Goal: Task Accomplishment & Management: Manage account settings

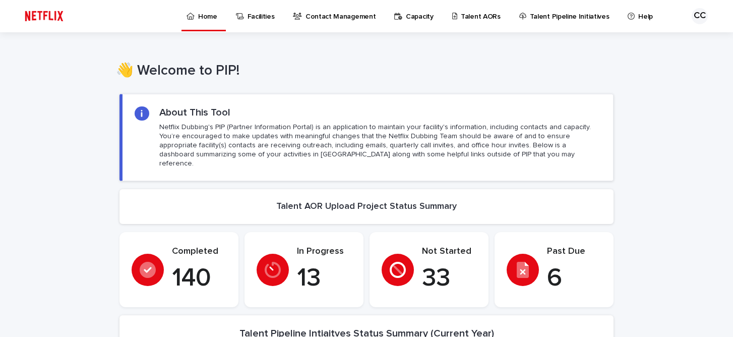
click at [476, 18] on p "Talent AORs" at bounding box center [480, 10] width 40 height 21
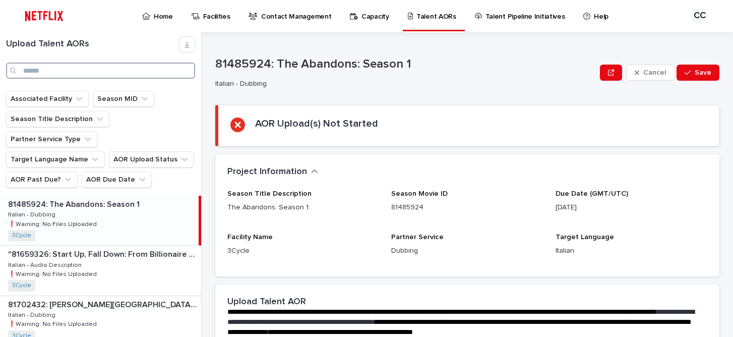
click at [67, 75] on input "Search" at bounding box center [100, 70] width 189 height 16
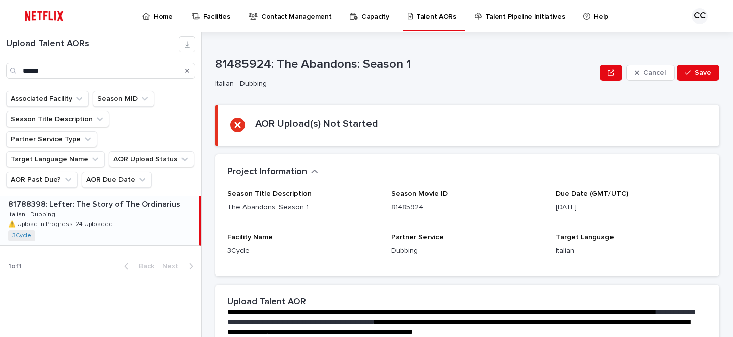
click at [88, 195] on div "81788398: Lefter: The Story of The Ordinarius 81788398: Lefter: The Story of Th…" at bounding box center [99, 219] width 199 height 49
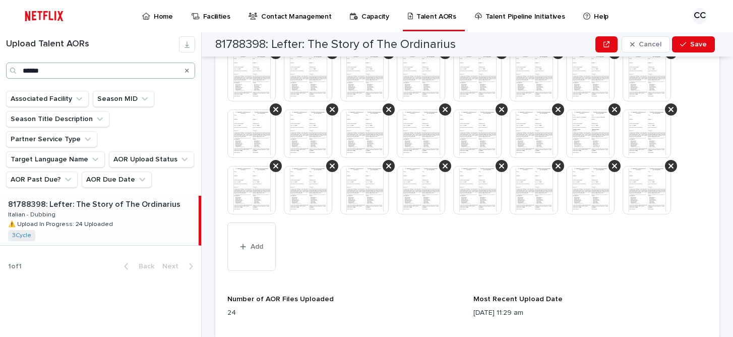
scroll to position [440, 0]
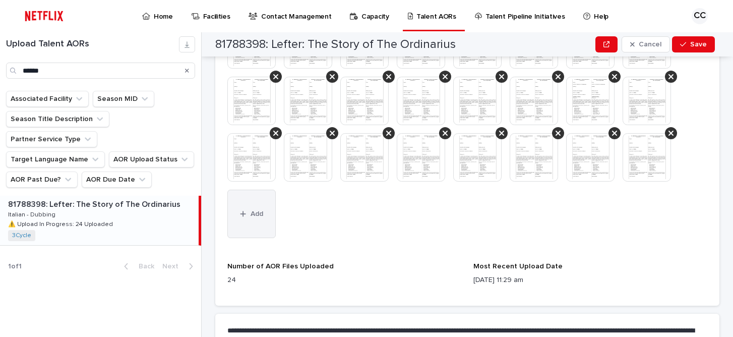
click at [268, 220] on button "Add" at bounding box center [251, 213] width 48 height 48
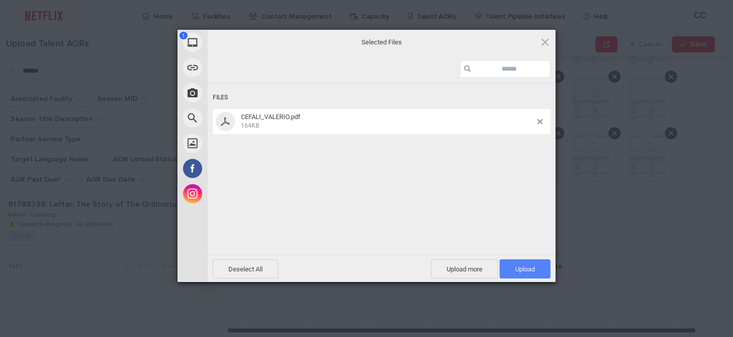
click at [528, 272] on span "Upload 1" at bounding box center [525, 269] width 20 height 8
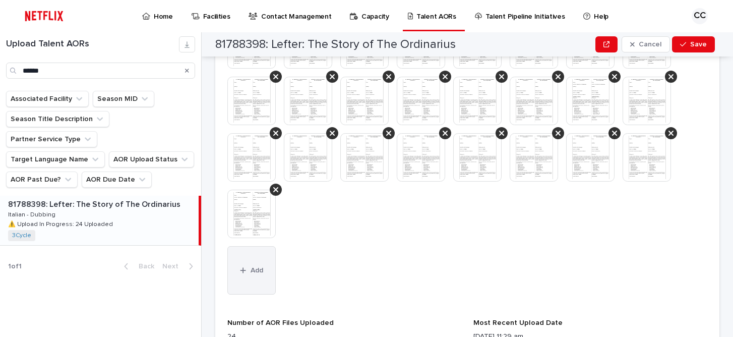
click at [257, 276] on button "Add" at bounding box center [251, 270] width 48 height 48
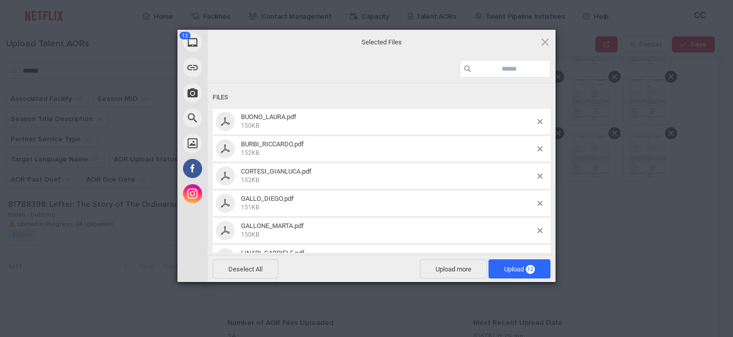
click at [514, 273] on span "Upload 12" at bounding box center [519, 269] width 31 height 8
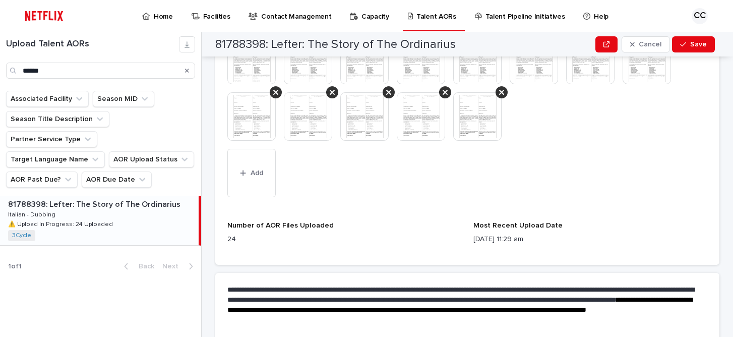
scroll to position [684, 0]
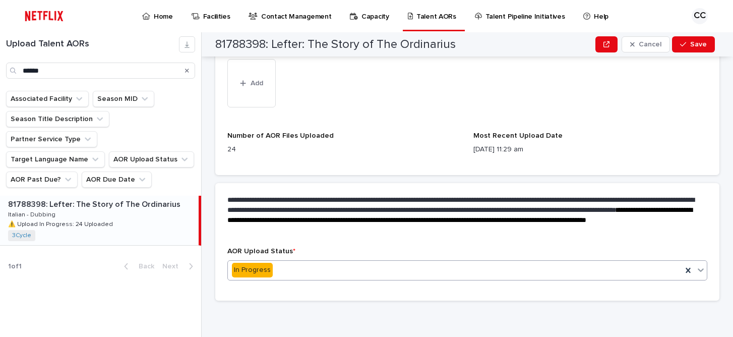
click at [697, 270] on icon at bounding box center [700, 270] width 6 height 4
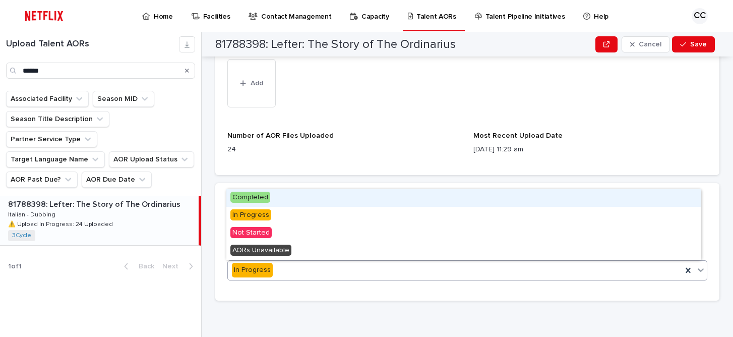
click at [341, 194] on div "Completed" at bounding box center [463, 198] width 474 height 18
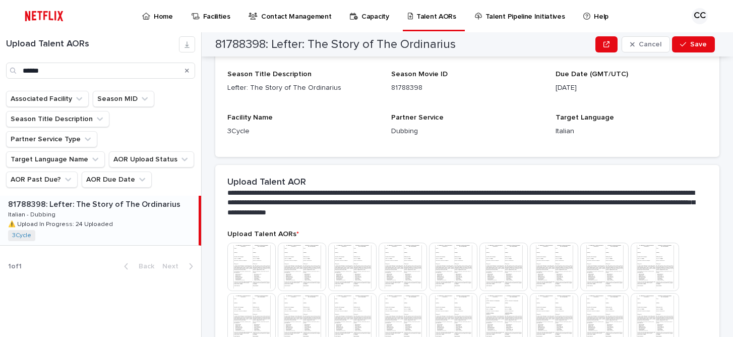
scroll to position [0, 0]
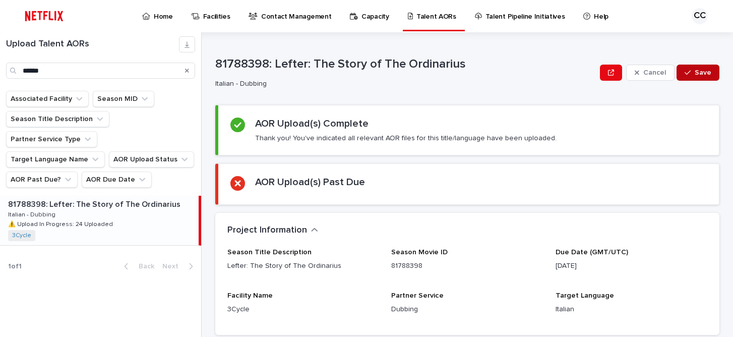
click at [698, 71] on span "Save" at bounding box center [702, 72] width 17 height 7
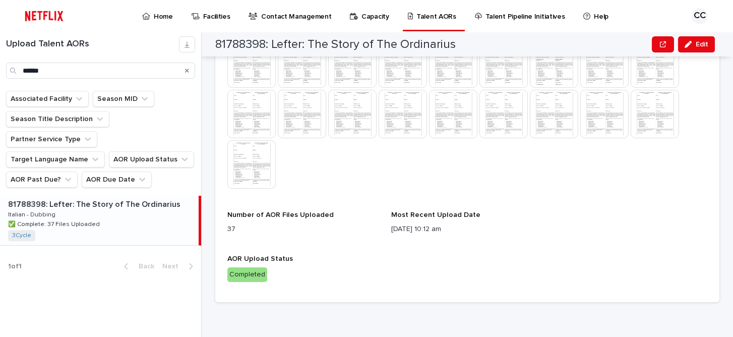
scroll to position [434, 0]
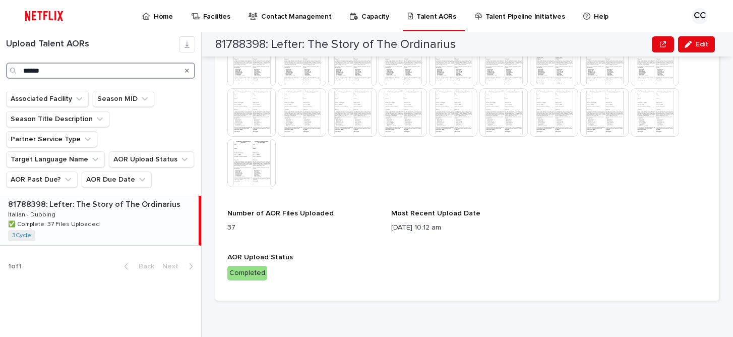
drag, startPoint x: 42, startPoint y: 70, endPoint x: 15, endPoint y: 67, distance: 27.3
click at [15, 67] on input "******" at bounding box center [100, 70] width 189 height 16
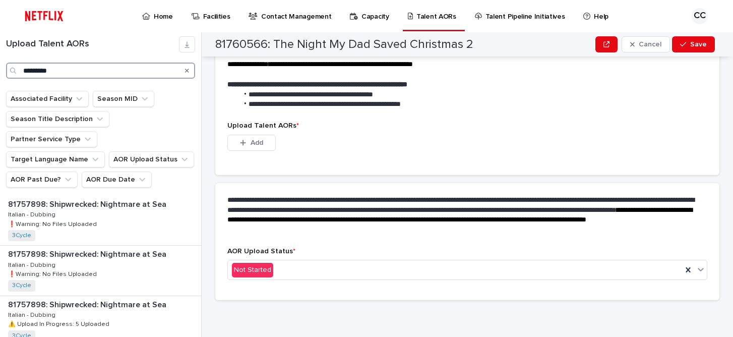
scroll to position [268, 0]
type input "*********"
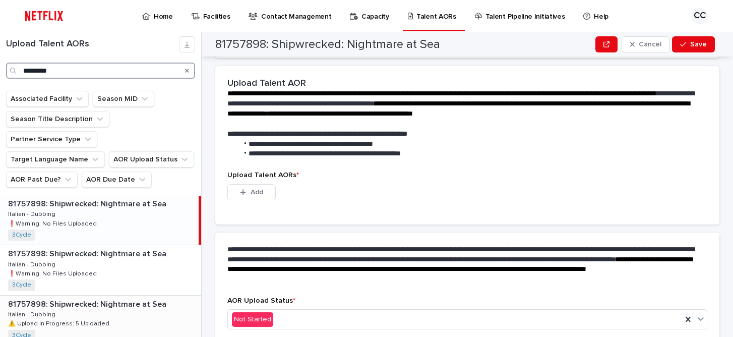
scroll to position [1, 0]
click at [106, 194] on div "81757898: Shipwrecked: Nightmare at Sea 81757898: Shipwrecked: Nightmare at Sea…" at bounding box center [99, 218] width 199 height 49
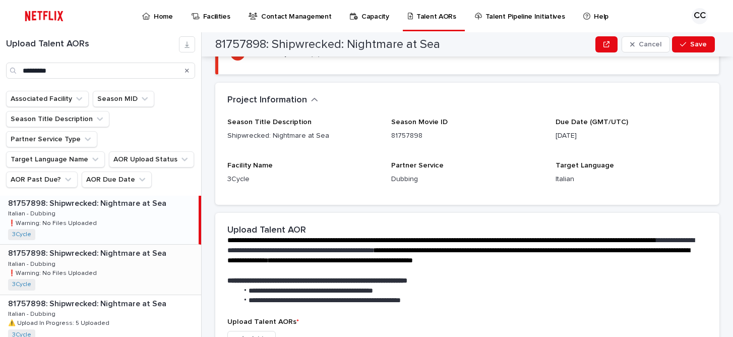
click at [99, 244] on div "81757898: Shipwrecked: Nightmare at Sea 81757898: Shipwrecked: Nightmare at Sea…" at bounding box center [100, 268] width 201 height 49
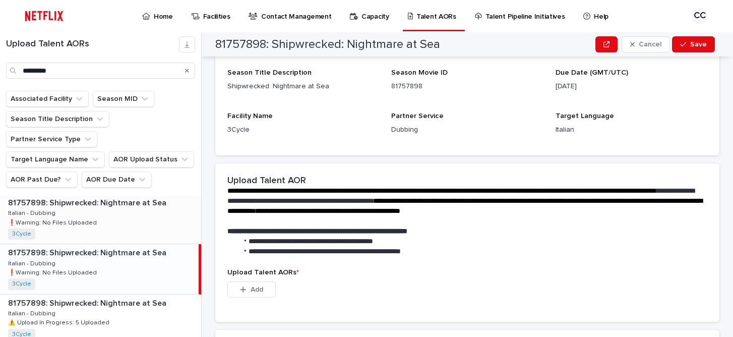
scroll to position [22, 0]
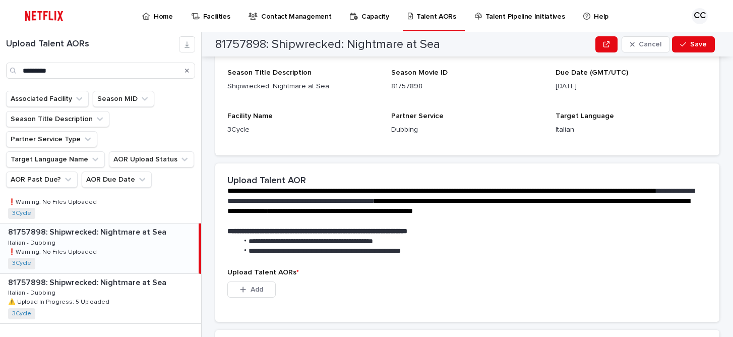
click at [107, 233] on div "81757898: Shipwrecked: Nightmare at Sea 81757898: Shipwrecked: Nightmare at Sea…" at bounding box center [99, 247] width 199 height 49
click at [100, 186] on div "81757898: Shipwrecked: Nightmare at Sea 81757898: Shipwrecked: Nightmare at Sea…" at bounding box center [100, 197] width 201 height 49
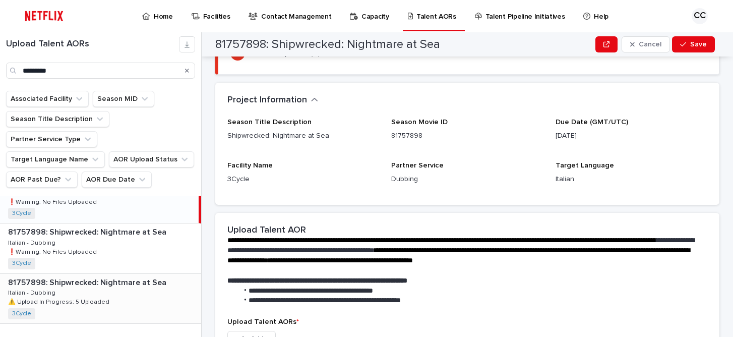
click at [112, 285] on div "81757898: Shipwrecked: Nightmare at Sea 81757898: Shipwrecked: Nightmare at Sea…" at bounding box center [100, 298] width 201 height 49
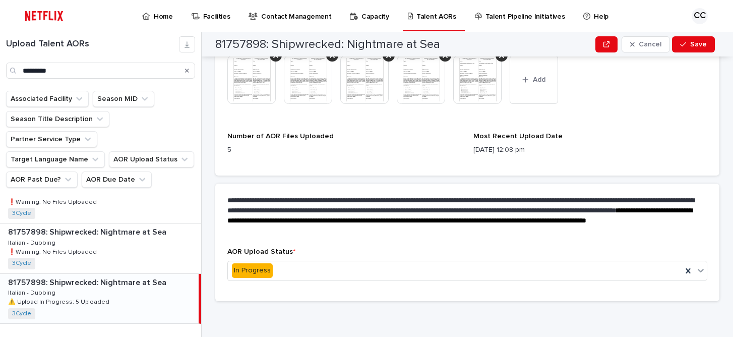
scroll to position [356, 0]
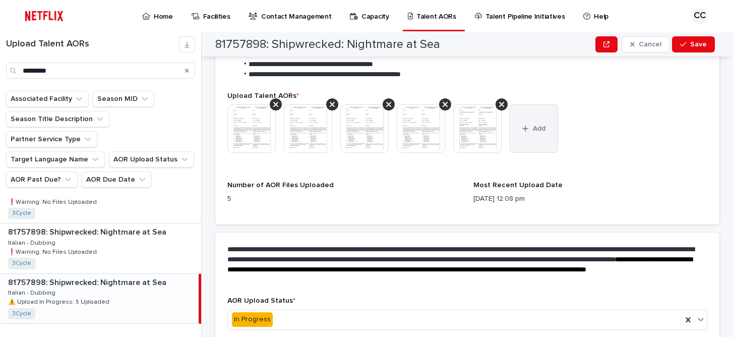
click at [534, 137] on button "Add" at bounding box center [533, 128] width 48 height 48
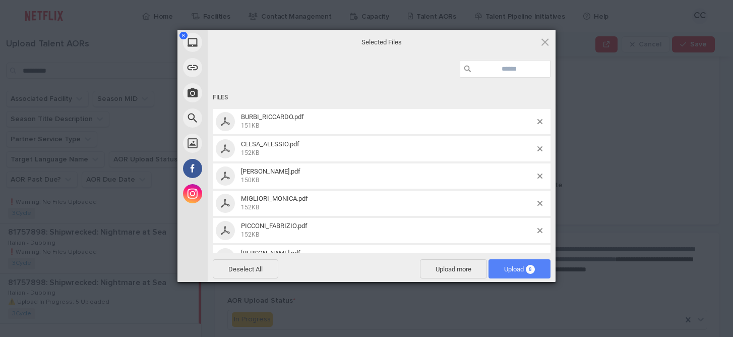
click at [514, 270] on span "Upload 8" at bounding box center [519, 269] width 31 height 8
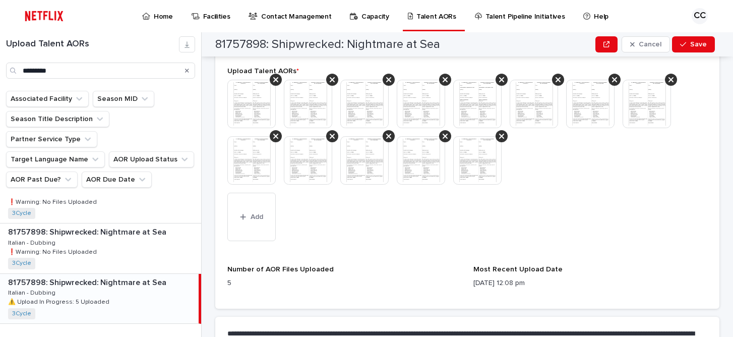
scroll to position [438, 0]
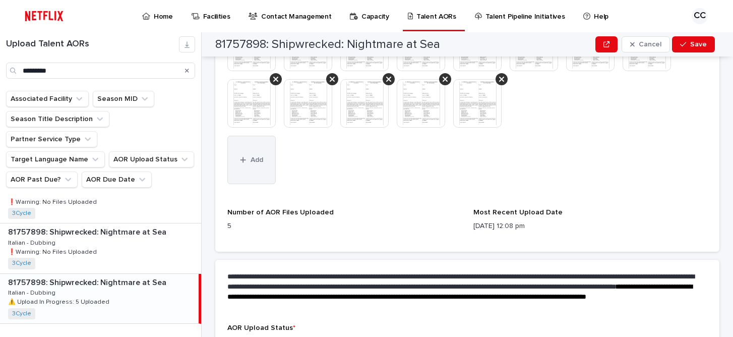
click at [241, 155] on button "Add" at bounding box center [251, 160] width 48 height 48
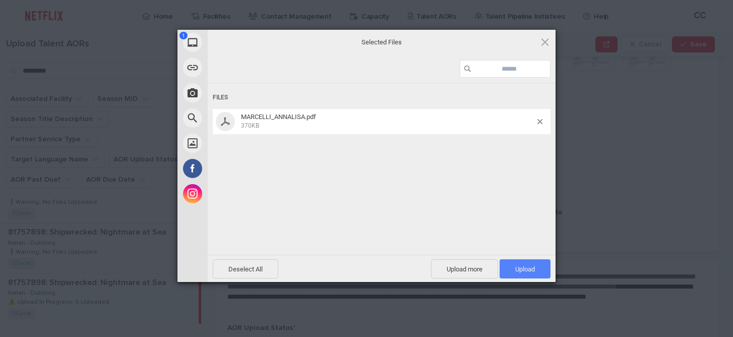
click at [525, 270] on span "Upload 1" at bounding box center [525, 269] width 20 height 8
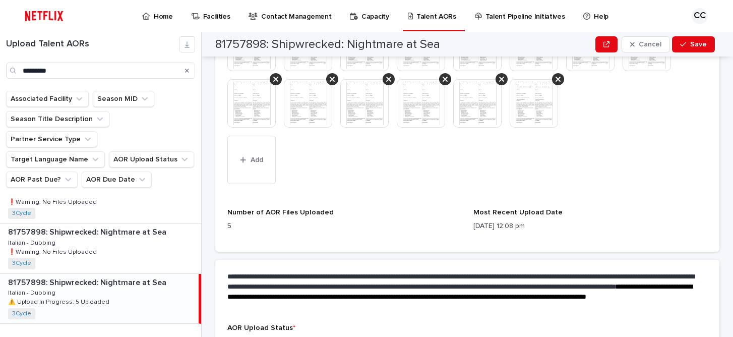
scroll to position [514, 0]
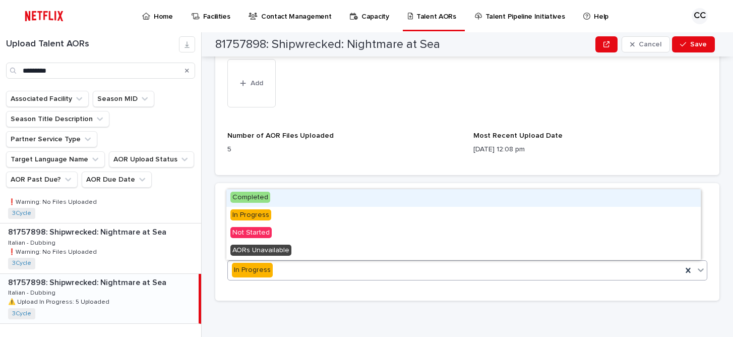
click at [696, 271] on icon at bounding box center [700, 270] width 10 height 10
click at [285, 197] on div "Completed" at bounding box center [463, 198] width 474 height 18
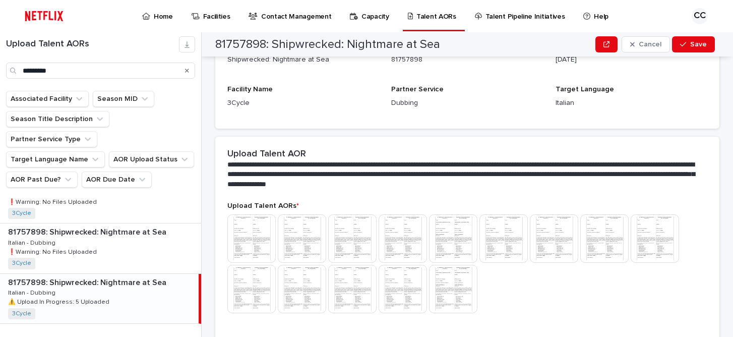
scroll to position [338, 0]
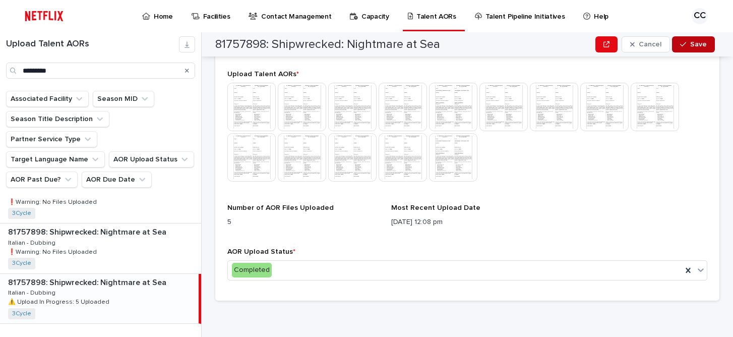
click at [698, 45] on span "Save" at bounding box center [698, 44] width 17 height 7
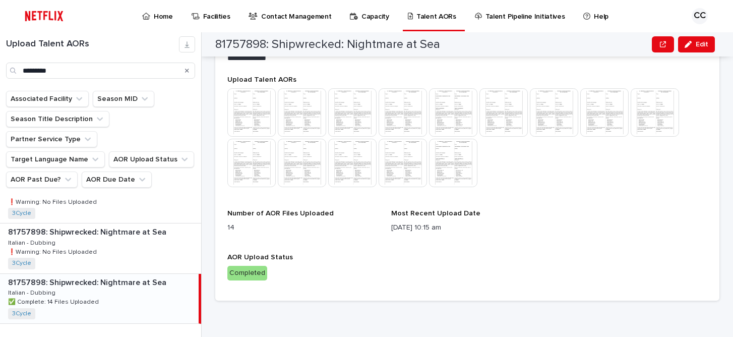
scroll to position [283, 0]
drag, startPoint x: 17, startPoint y: 64, endPoint x: -10, endPoint y: 62, distance: 26.7
click at [6, 62] on input "*********" at bounding box center [100, 70] width 189 height 16
